Goal: Task Accomplishment & Management: Manage account settings

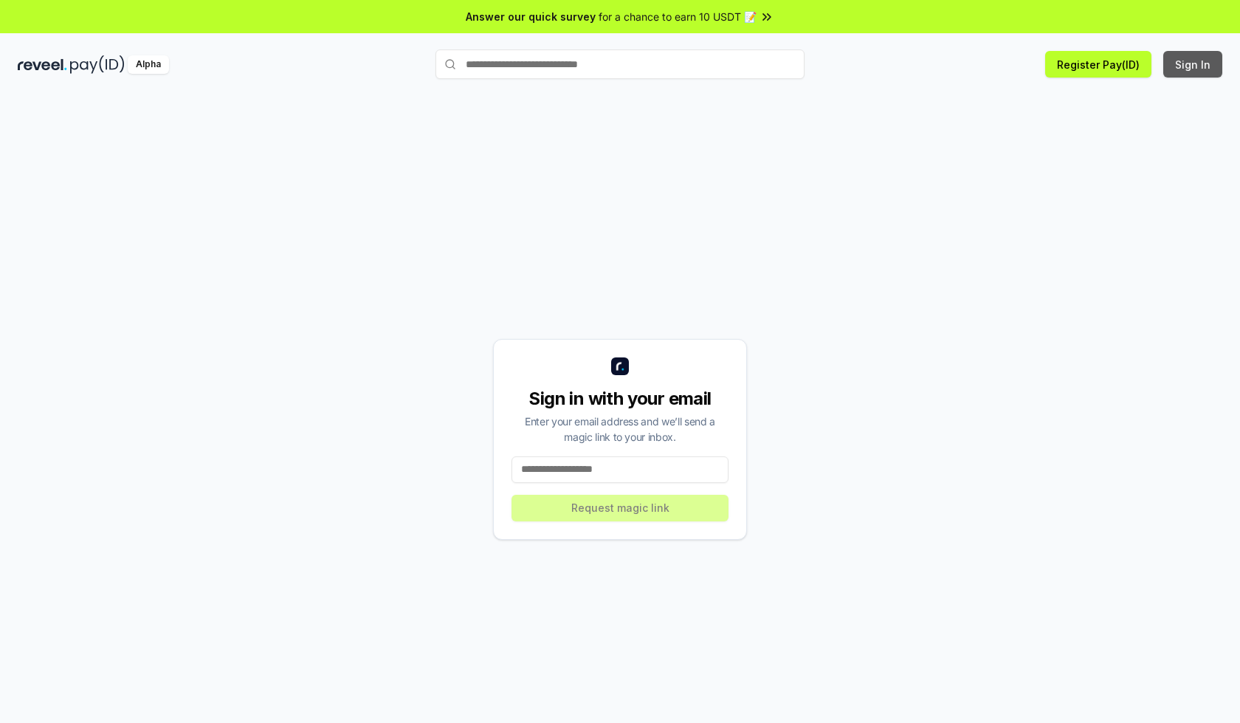
click at [1193, 64] on button "Sign In" at bounding box center [1192, 64] width 59 height 27
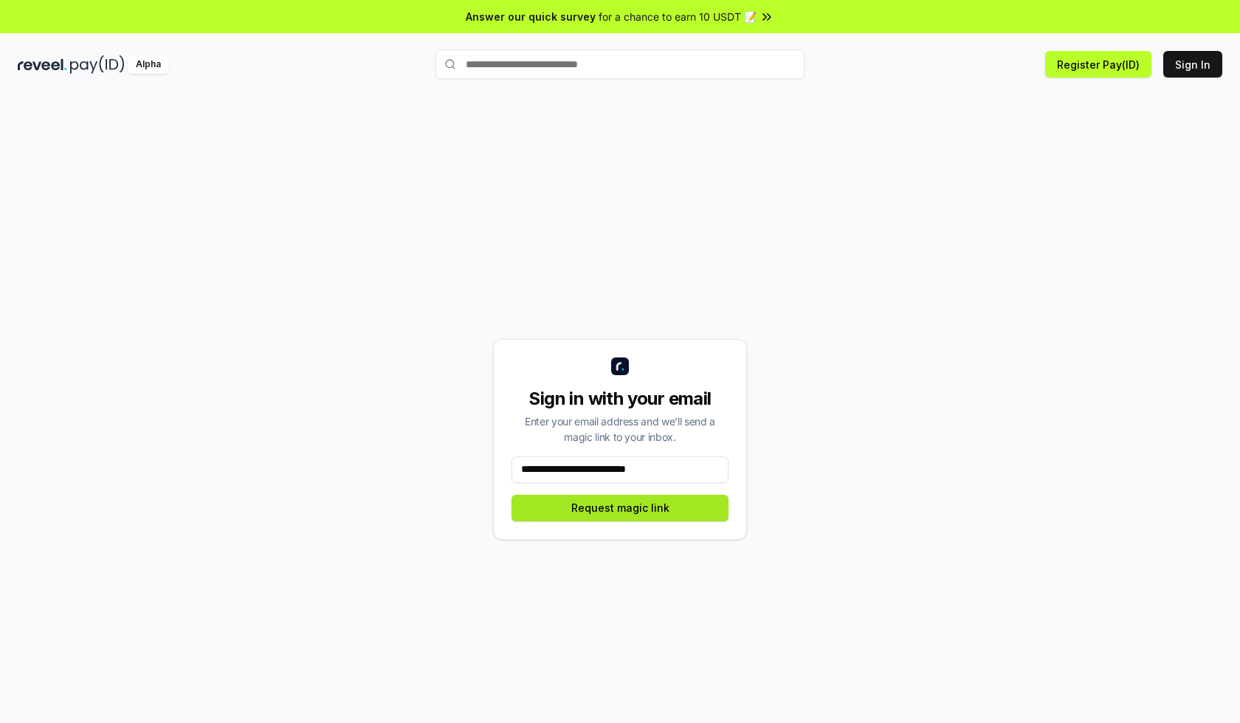
type input "**********"
click at [620, 507] on button "Request magic link" at bounding box center [619, 508] width 217 height 27
